Goal: Check status: Check status

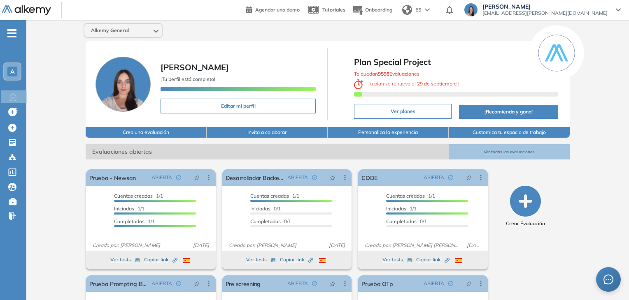
click at [496, 154] on button "Ver todas las evaluaciones" at bounding box center [509, 151] width 121 height 15
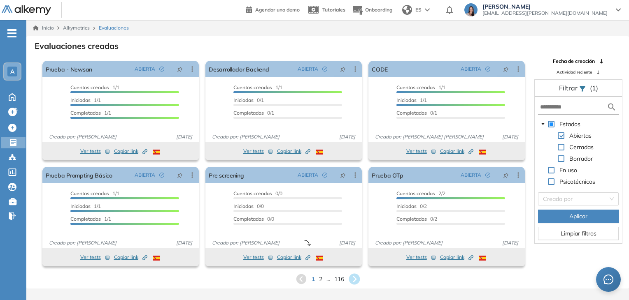
click at [356, 279] on icon at bounding box center [354, 280] width 14 height 14
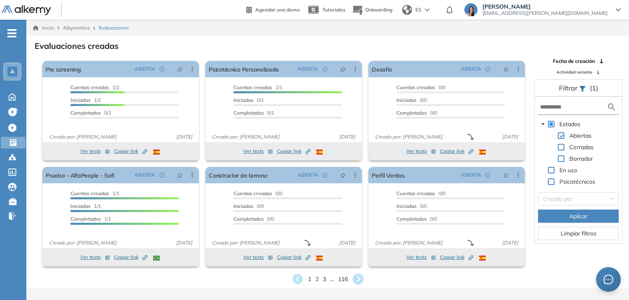
click at [361, 279] on icon at bounding box center [357, 279] width 11 height 11
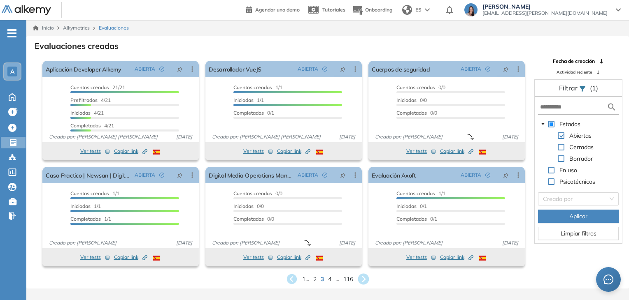
click at [361, 277] on icon at bounding box center [363, 279] width 11 height 11
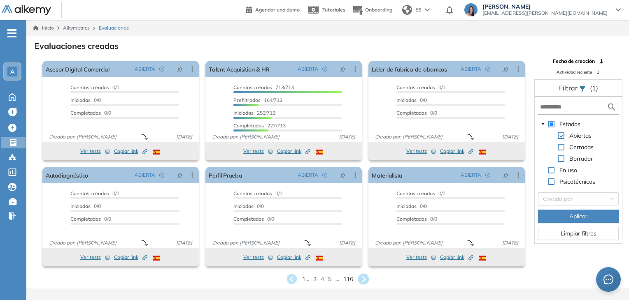
click at [361, 277] on icon at bounding box center [363, 279] width 11 height 11
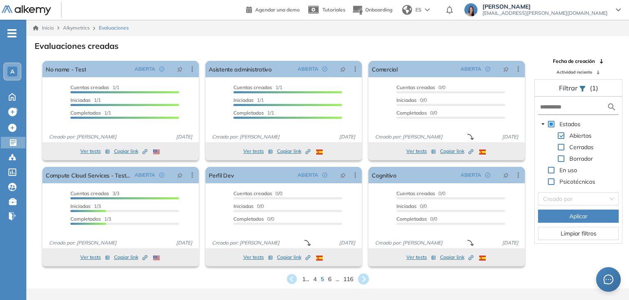
click at [361, 277] on icon at bounding box center [363, 279] width 11 height 11
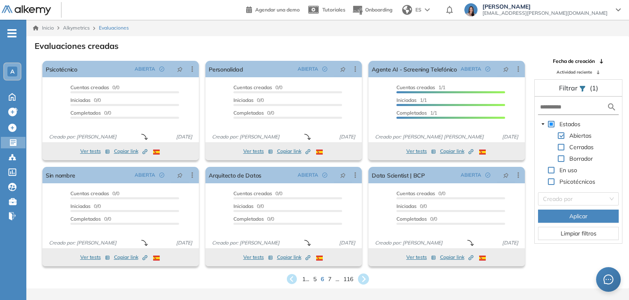
click at [361, 277] on icon at bounding box center [363, 279] width 11 height 11
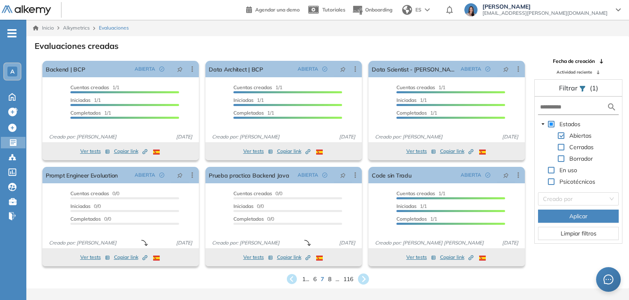
click at [361, 277] on icon at bounding box center [363, 279] width 11 height 11
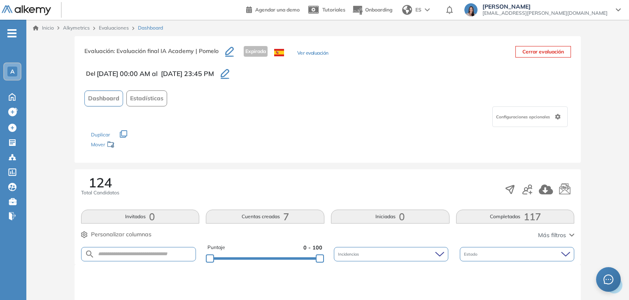
click at [510, 212] on button "Completadas 117" at bounding box center [515, 217] width 119 height 14
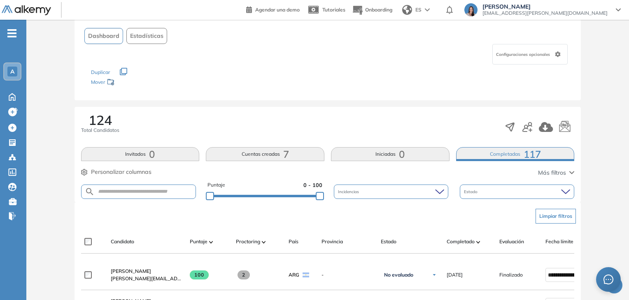
scroll to position [145, 0]
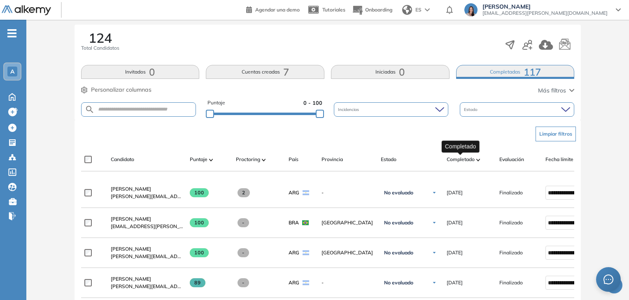
click at [461, 158] on span "Completado" at bounding box center [461, 159] width 28 height 7
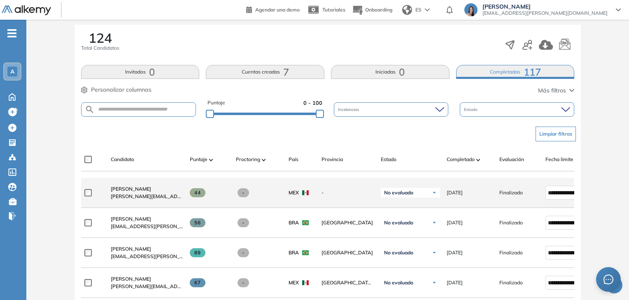
scroll to position [186, 0]
